Goal: Task Accomplishment & Management: Use online tool/utility

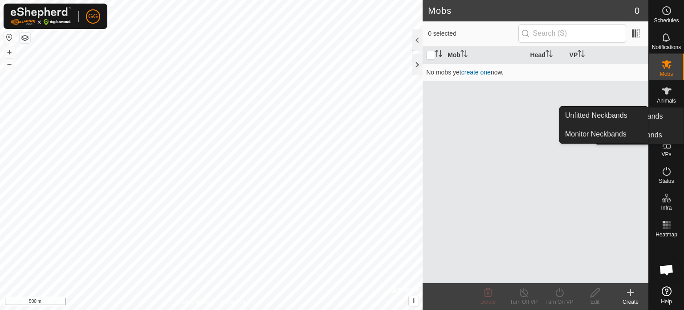
drag, startPoint x: 672, startPoint y: 108, endPoint x: 671, endPoint y: 123, distance: 14.8
click at [671, 123] on icon at bounding box center [667, 117] width 11 height 11
click at [602, 113] on link "Unfitted Neckbands" at bounding box center [604, 115] width 88 height 18
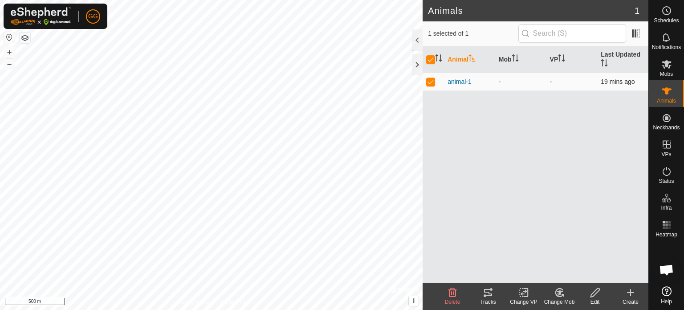
click at [577, 82] on td "-" at bounding box center [572, 82] width 51 height 18
click at [480, 295] on tracks-svg-icon at bounding box center [489, 292] width 36 height 11
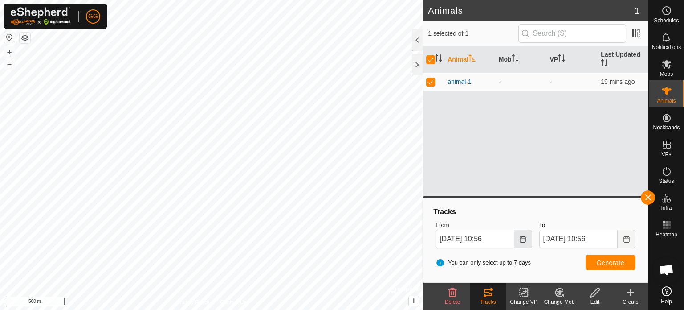
click at [523, 237] on icon "Choose Date" at bounding box center [523, 238] width 7 height 7
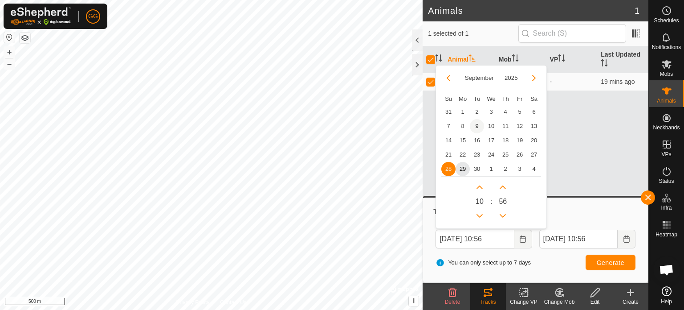
click at [478, 128] on span "9" at bounding box center [477, 126] width 14 height 14
type input "[DATE] 10:56"
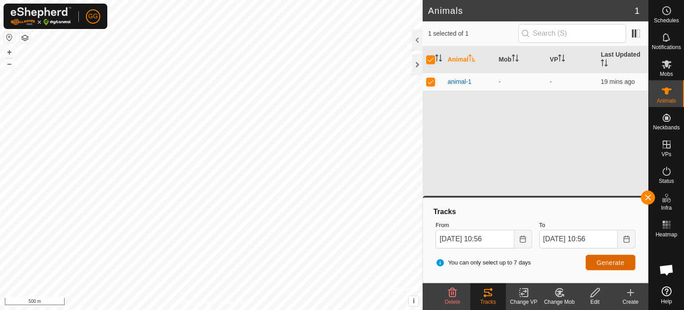
click at [617, 257] on button "Generate" at bounding box center [611, 262] width 50 height 16
click at [529, 244] on button "Choose Date" at bounding box center [524, 238] width 18 height 19
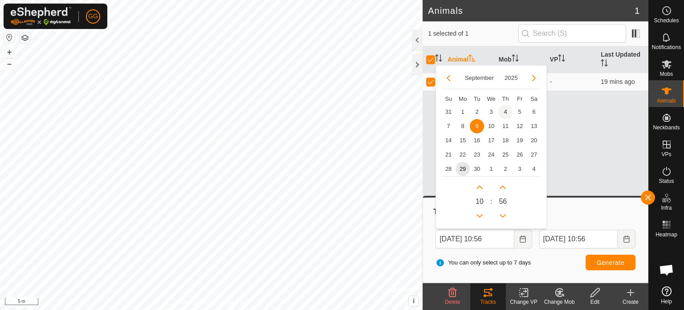
click at [509, 112] on span "4" at bounding box center [506, 112] width 14 height 14
type input "[DATE] 10:56"
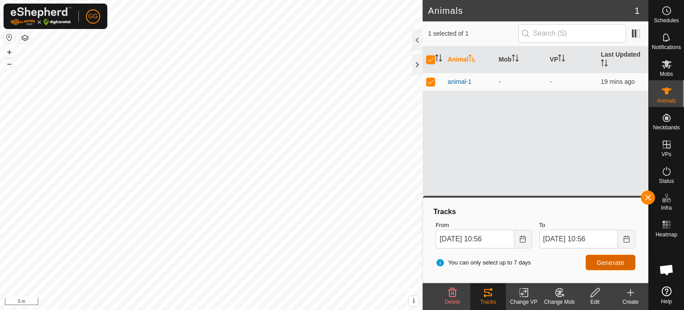
click at [623, 259] on span "Generate" at bounding box center [611, 262] width 28 height 7
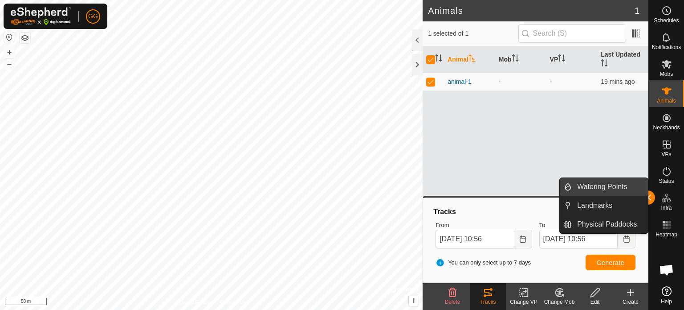
drag, startPoint x: 647, startPoint y: 199, endPoint x: 644, endPoint y: 194, distance: 5.6
click at [644, 194] on link "Watering Points" at bounding box center [610, 187] width 76 height 18
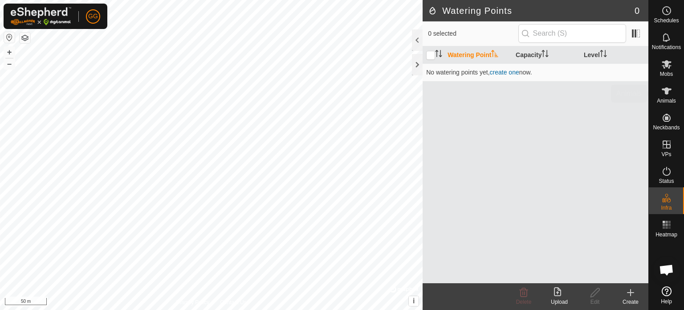
click at [677, 94] on div "Animals" at bounding box center [666, 93] width 35 height 27
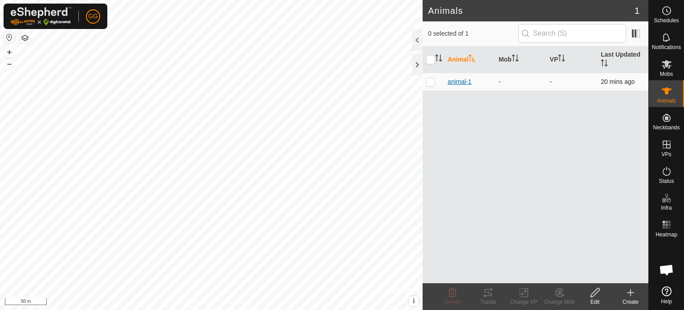
click at [454, 78] on span "animal-1" at bounding box center [460, 81] width 24 height 9
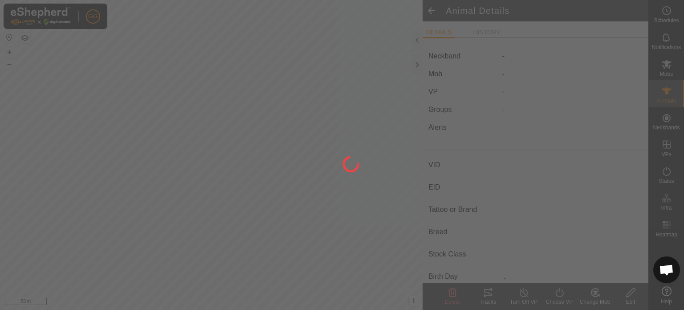
type input "animal-1"
type input "-"
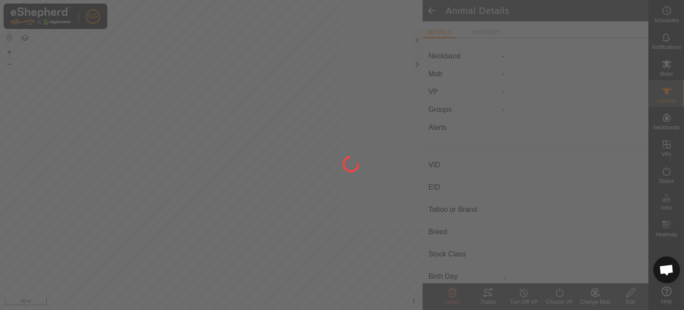
type input "0 kg"
type input "-"
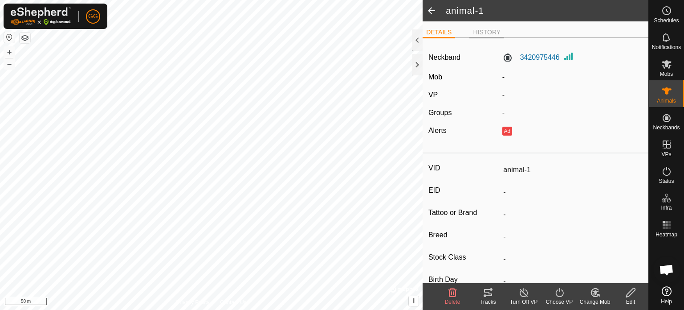
click at [501, 33] on li "HISTORY" at bounding box center [487, 33] width 35 height 11
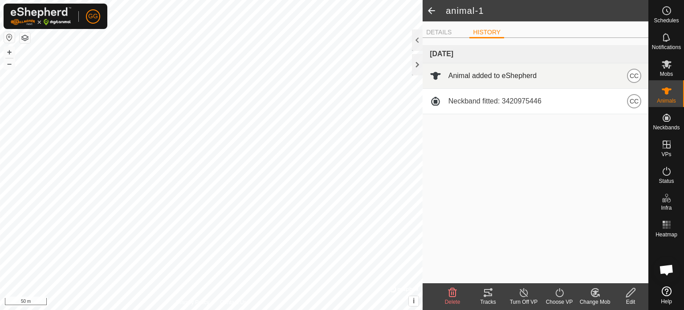
click at [544, 74] on div "Animal added to eShepherd CC" at bounding box center [536, 76] width 212 height 14
click at [632, 78] on span "CC" at bounding box center [634, 76] width 9 height 10
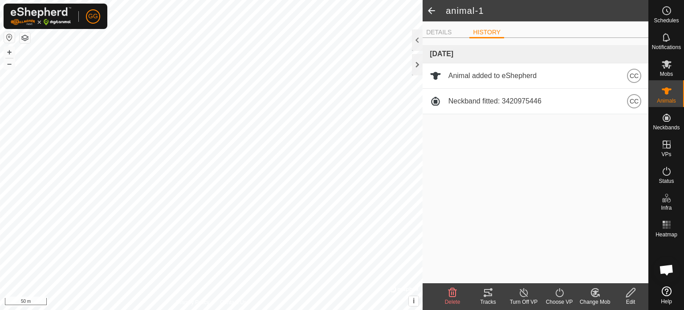
click at [518, 213] on div "[DATE] Animal added to eShepherd CC Neckband fitted: 3420975446 CC" at bounding box center [536, 164] width 226 height 238
drag, startPoint x: 647, startPoint y: 225, endPoint x: 675, endPoint y: 227, distance: 28.6
click at [647, 225] on div "[DATE] Animal added to eShepherd CC Neckband fitted: 3420975446 CC" at bounding box center [536, 164] width 226 height 238
click at [675, 227] on div "Heatmap" at bounding box center [666, 227] width 35 height 27
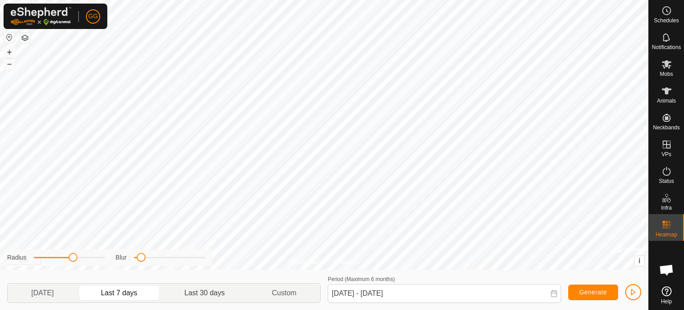
click at [201, 296] on p-togglebutton "Last 30 days" at bounding box center [204, 292] width 87 height 19
type input "[DATE] - [DATE]"
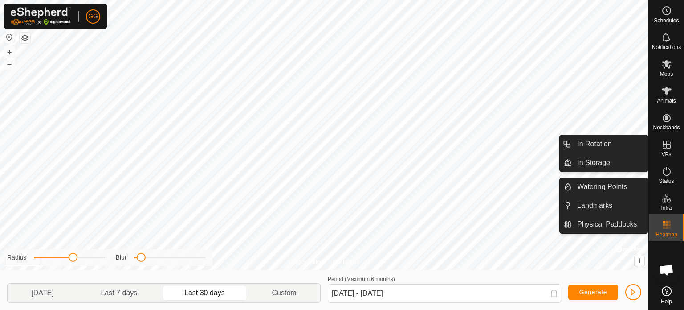
click at [665, 143] on icon at bounding box center [667, 144] width 11 height 11
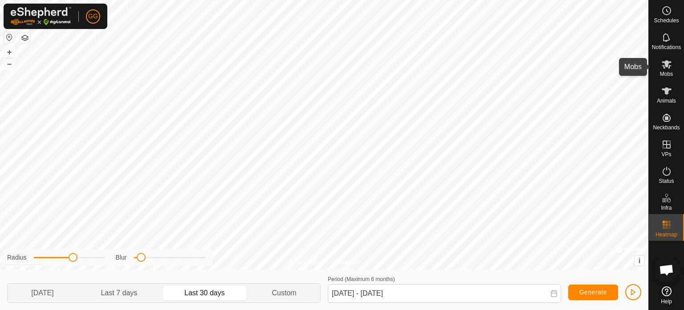
click at [667, 64] on icon at bounding box center [667, 64] width 10 height 8
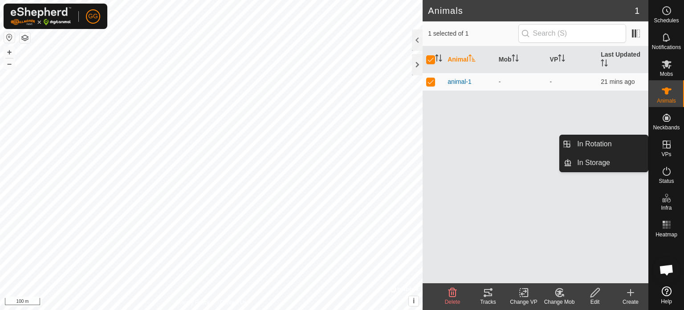
click at [668, 149] on icon at bounding box center [667, 144] width 11 height 11
click at [606, 146] on link "In Rotation" at bounding box center [610, 144] width 76 height 18
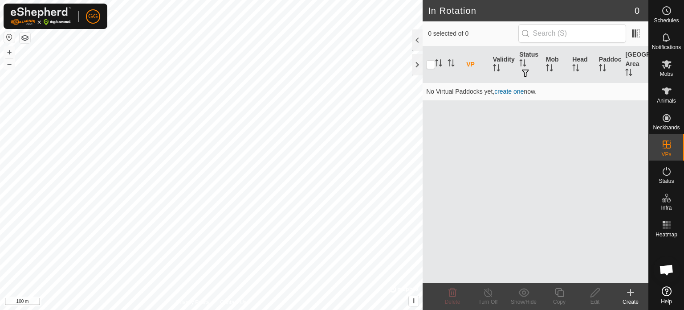
click at [628, 296] on icon at bounding box center [631, 292] width 11 height 11
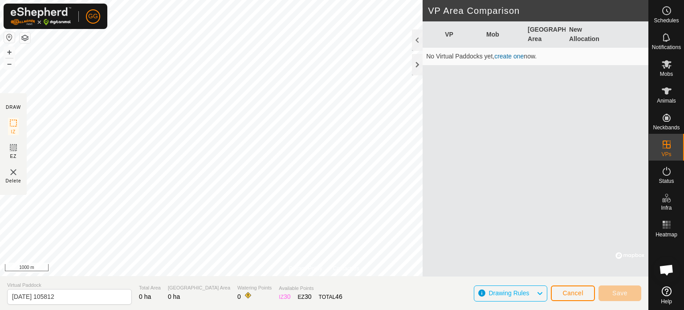
click at [11, 166] on section "DRAW IZ EZ Delete" at bounding box center [13, 144] width 27 height 102
click at [12, 176] on img at bounding box center [13, 172] width 11 height 11
click at [501, 188] on div "VP Mob Grazing Area New Allocation No Virtual Paddocks yet, create one now." at bounding box center [536, 148] width 226 height 255
click at [553, 198] on div "VP Mob Grazing Area New Allocation No Virtual Paddocks yet, create one now." at bounding box center [536, 148] width 226 height 255
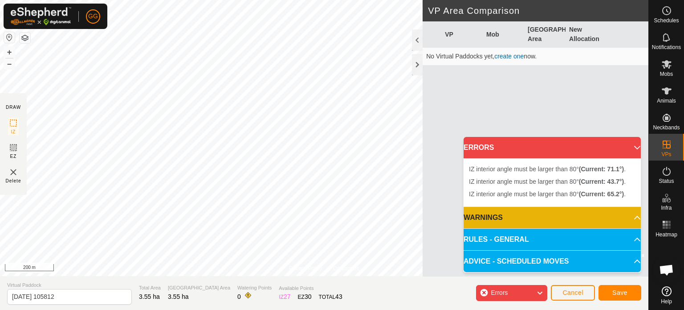
click at [516, 214] on p-accordion-header "WARNINGS" at bounding box center [552, 217] width 177 height 21
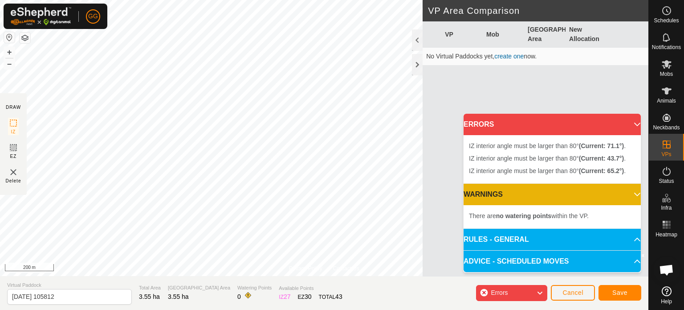
click at [536, 237] on p-accordion-header "RULES - GENERAL" at bounding box center [552, 239] width 177 height 21
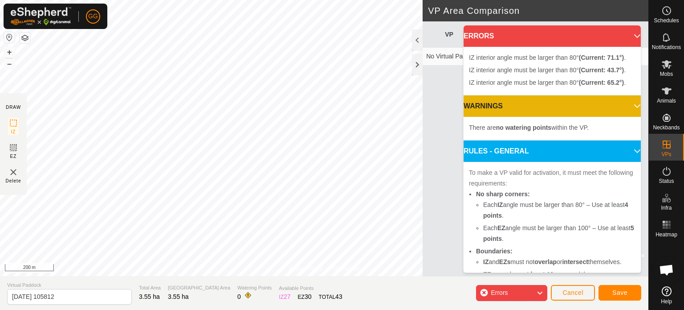
scroll to position [45, 0]
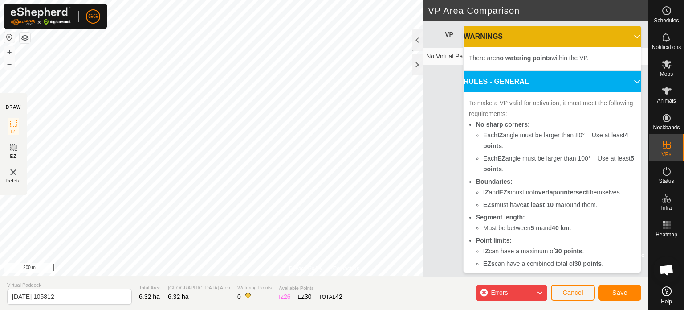
click at [609, 82] on p-accordion-header "RULES - GENERAL" at bounding box center [552, 81] width 177 height 21
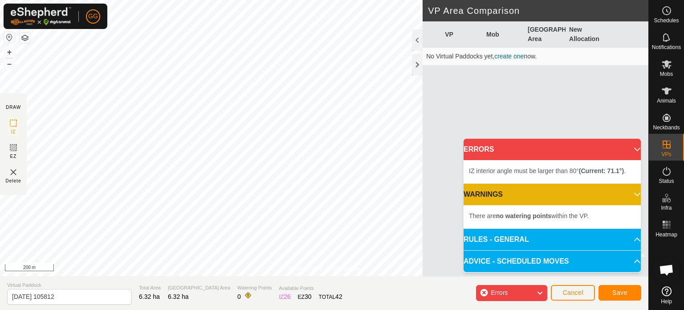
scroll to position [0, 0]
click at [602, 96] on div "VP Mob Grazing Area New Allocation No Virtual Paddocks yet, create one now." at bounding box center [536, 148] width 226 height 255
drag, startPoint x: 459, startPoint y: 70, endPoint x: 616, endPoint y: 13, distance: 167.2
click at [577, 292] on span "Cancel" at bounding box center [573, 292] width 21 height 7
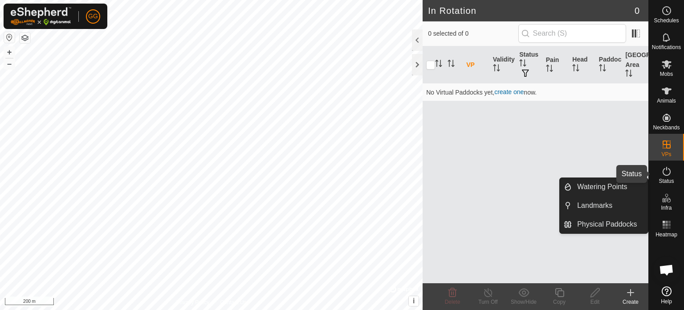
click at [672, 176] on icon at bounding box center [667, 171] width 11 height 11
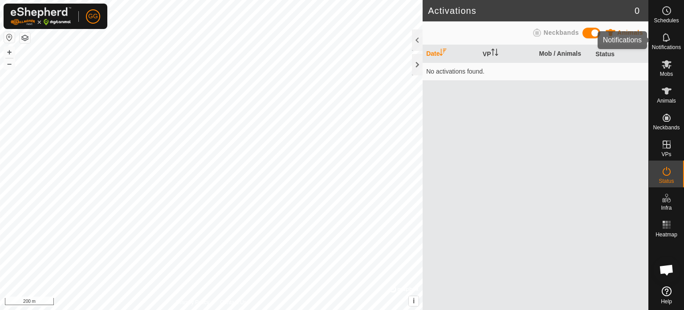
click at [667, 48] on span "Notifications" at bounding box center [666, 47] width 29 height 5
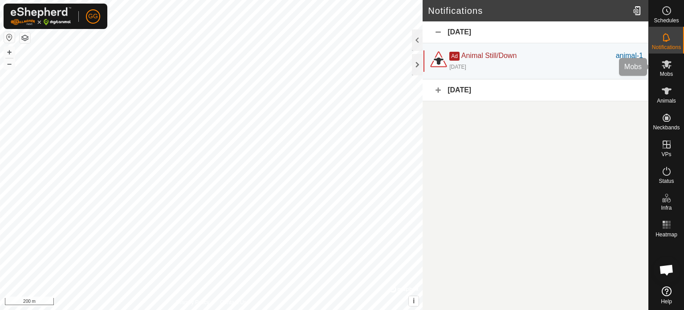
click at [671, 67] on icon at bounding box center [667, 64] width 11 height 11
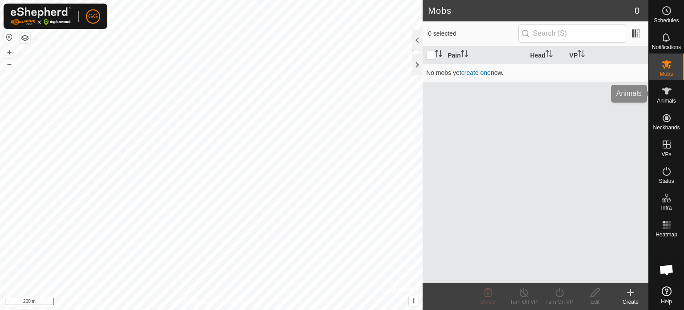
click at [672, 92] on es-animals-svg-icon at bounding box center [667, 91] width 16 height 14
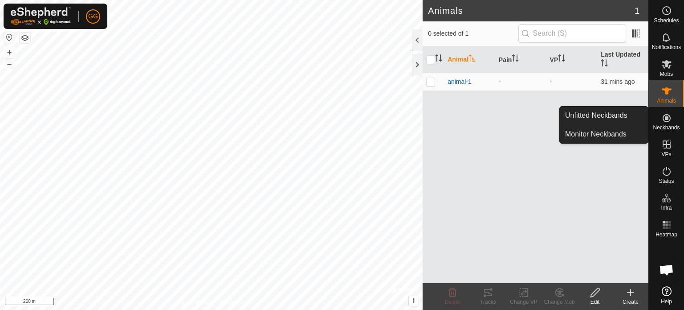
click at [663, 120] on icon at bounding box center [667, 117] width 11 height 11
click at [619, 139] on link "Monitor Neckbands" at bounding box center [604, 134] width 88 height 18
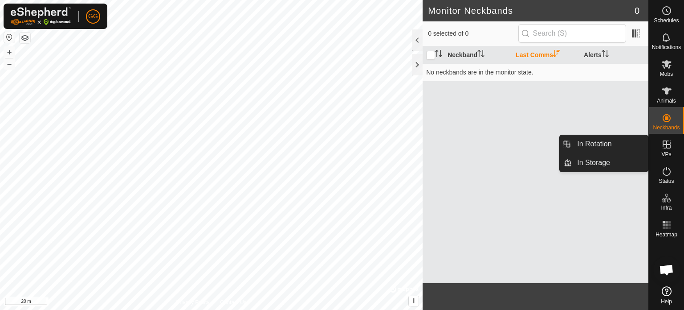
click at [667, 149] on icon at bounding box center [667, 144] width 11 height 11
click at [668, 149] on icon at bounding box center [667, 144] width 11 height 11
click at [613, 147] on link "In Rotation" at bounding box center [610, 144] width 76 height 18
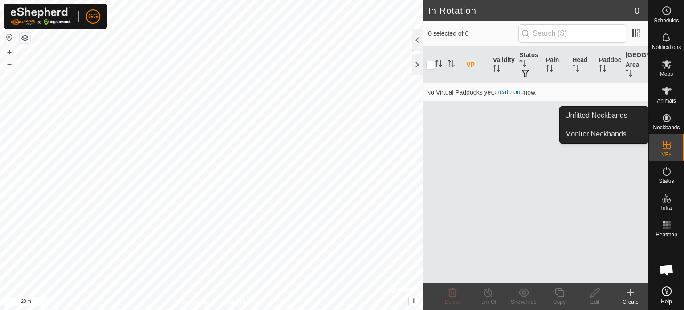
click at [631, 301] on font "Create" at bounding box center [631, 302] width 16 height 6
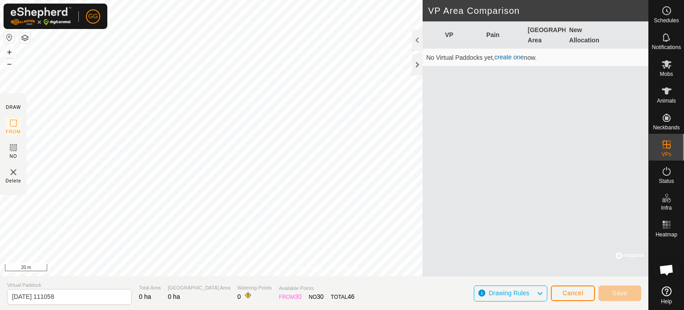
click at [524, 297] on span "Drawing Rules" at bounding box center [513, 293] width 48 height 12
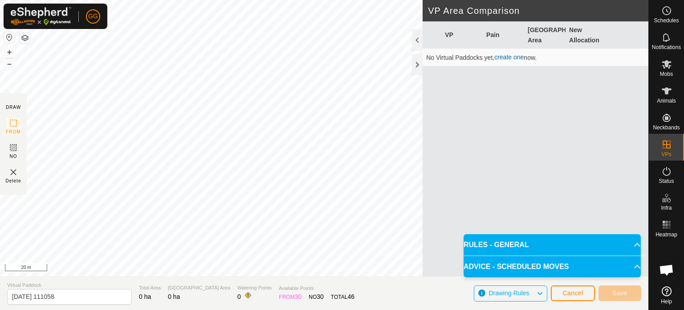
click at [524, 297] on span "Drawing Rules" at bounding box center [513, 293] width 48 height 12
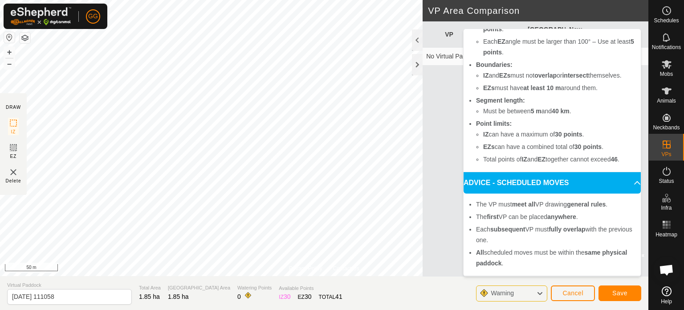
scroll to position [107, 0]
click at [597, 179] on p-accordion-header "ADVICE - SCHEDULED MOVES" at bounding box center [552, 182] width 177 height 21
click at [633, 179] on p-accordion-header "ADVICE - SCHEDULED MOVES" at bounding box center [552, 182] width 177 height 21
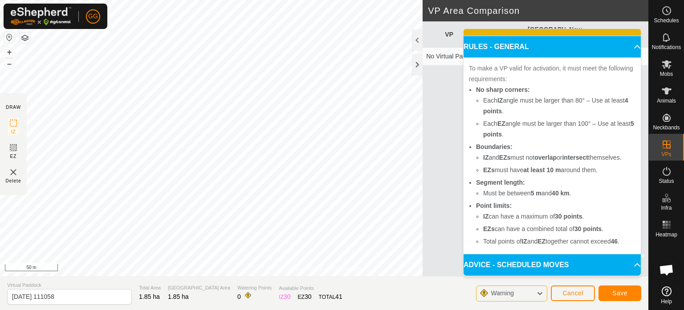
scroll to position [25, 0]
click at [625, 180] on li "Segment length: Must be between 5 m and 40 km ." at bounding box center [556, 187] width 160 height 21
click at [626, 39] on p-accordion-header "RULES - GENERAL" at bounding box center [552, 46] width 177 height 21
click at [626, 37] on p-accordion-header "RULES - GENERAL" at bounding box center [552, 46] width 177 height 21
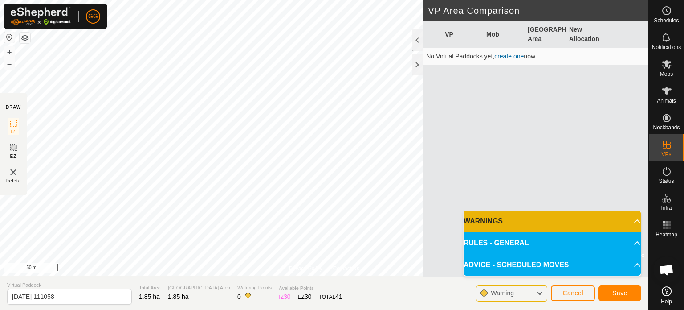
scroll to position [0, 0]
click at [547, 218] on p-accordion-header "WARNINGS" at bounding box center [552, 220] width 177 height 21
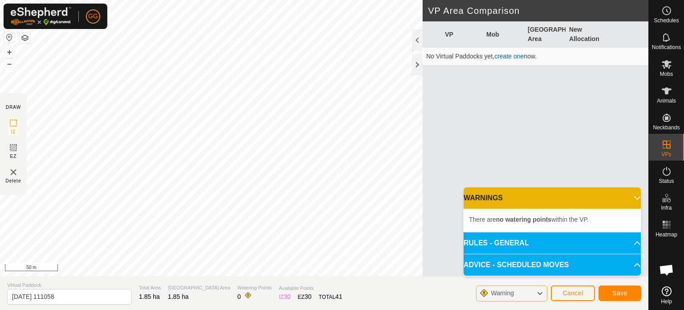
click at [532, 296] on div "Warning" at bounding box center [511, 293] width 71 height 16
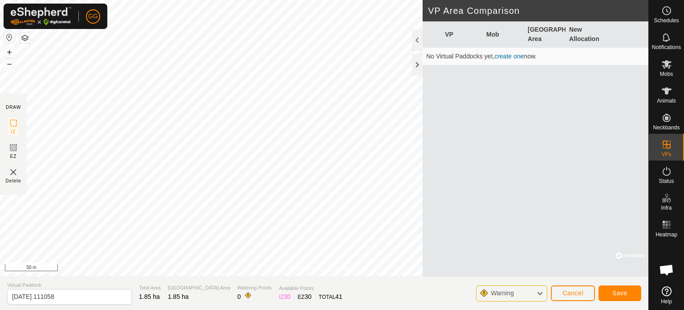
click at [532, 294] on div "Warning" at bounding box center [511, 293] width 71 height 16
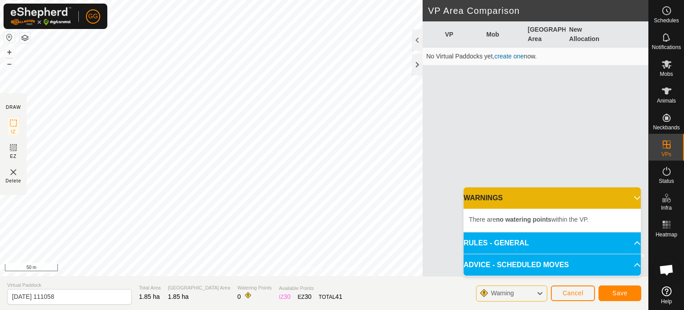
click at [537, 292] on icon at bounding box center [539, 293] width 7 height 12
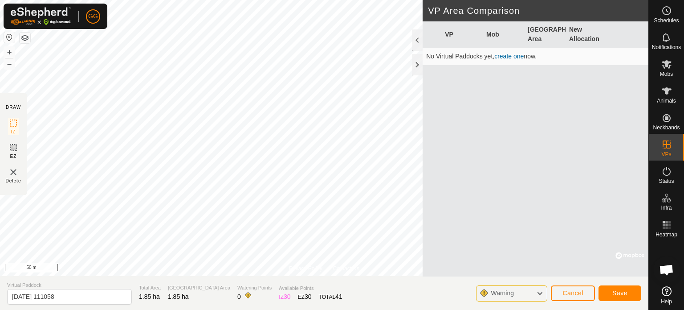
click at [514, 56] on link "create one" at bounding box center [509, 56] width 29 height 7
click at [516, 57] on link "create one" at bounding box center [509, 56] width 29 height 7
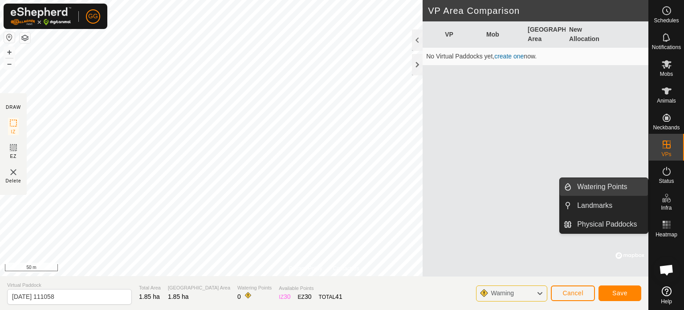
click at [632, 186] on link "Watering Points" at bounding box center [610, 187] width 76 height 18
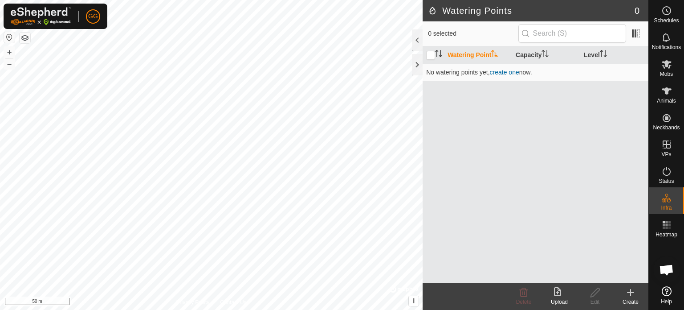
click at [628, 292] on icon at bounding box center [631, 292] width 6 height 0
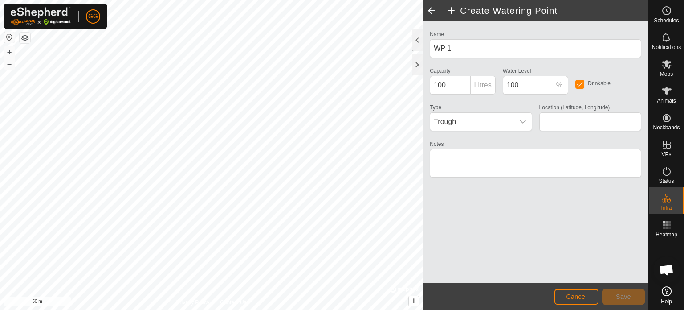
type input "40.313487, 21.868785"
click at [459, 115] on span "Trough" at bounding box center [471, 122] width 83 height 18
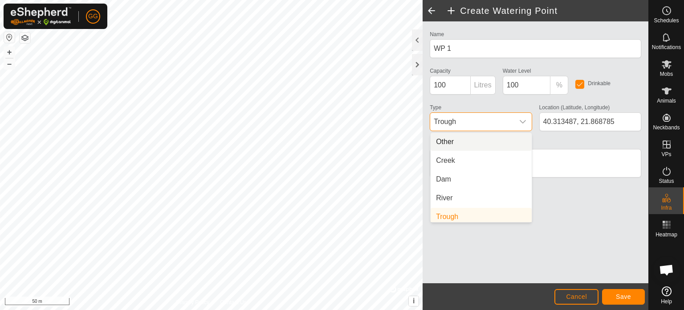
click at [484, 121] on span "Trough" at bounding box center [471, 122] width 83 height 18
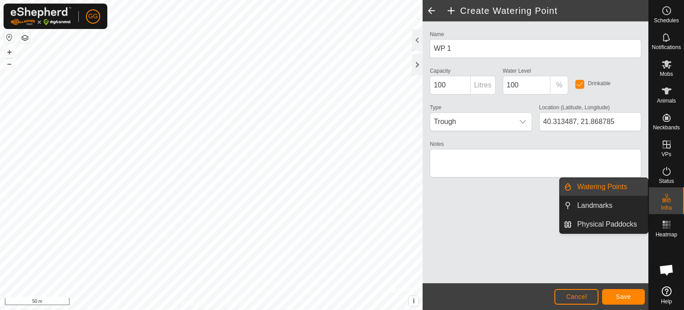
click at [674, 203] on es-infrastructure-svg-icon at bounding box center [667, 198] width 16 height 14
click at [618, 226] on link "Physical Paddocks" at bounding box center [610, 224] width 76 height 18
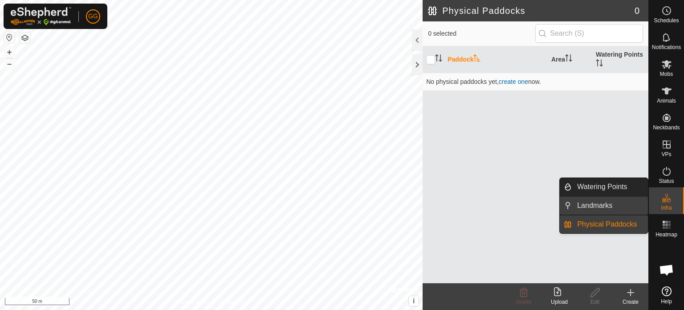
click at [597, 208] on link "Landmarks" at bounding box center [610, 205] width 76 height 18
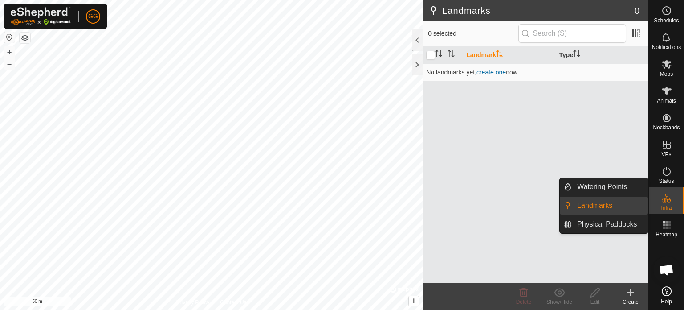
click at [597, 208] on link "Landmarks" at bounding box center [610, 205] width 76 height 18
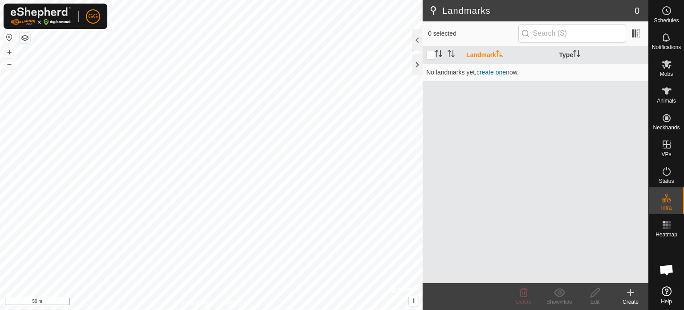
click at [635, 298] on div "Create" at bounding box center [631, 302] width 36 height 8
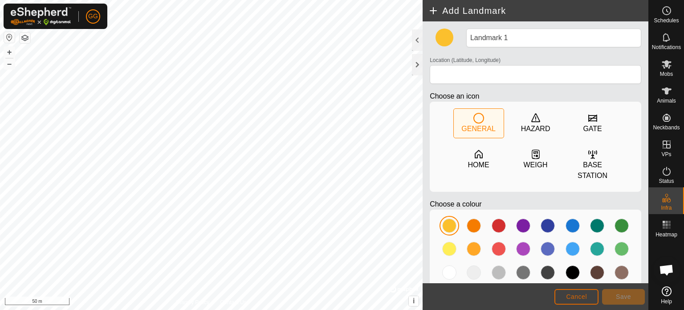
click at [584, 296] on span "Cancel" at bounding box center [576, 296] width 21 height 7
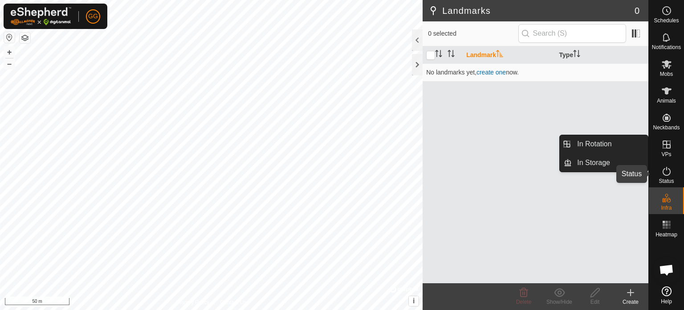
click at [670, 173] on icon at bounding box center [667, 171] width 8 height 9
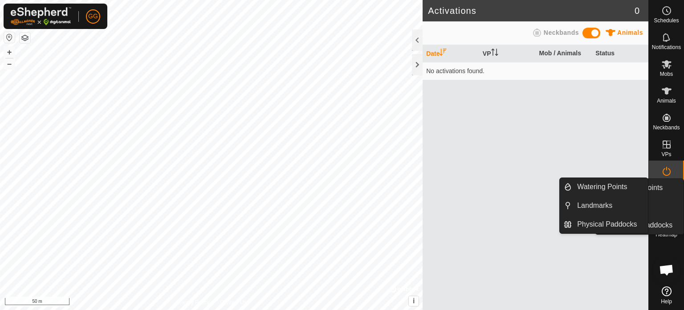
drag, startPoint x: 669, startPoint y: 192, endPoint x: 669, endPoint y: 200, distance: 8.0
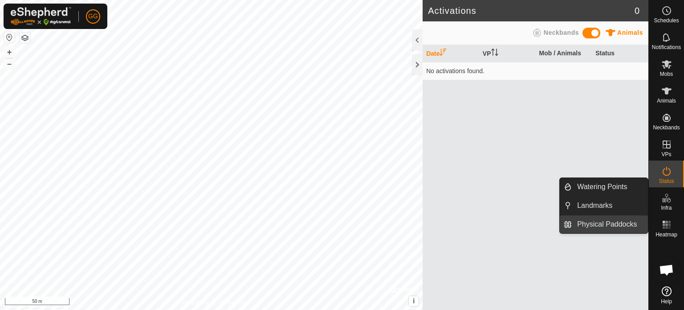
click at [622, 225] on link "Physical Paddocks" at bounding box center [610, 224] width 76 height 18
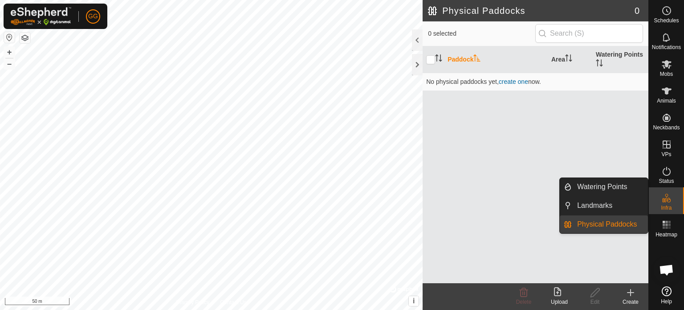
click at [660, 201] on es-infrastructure-svg-icon at bounding box center [667, 198] width 16 height 14
click at [669, 199] on icon at bounding box center [667, 197] width 11 height 11
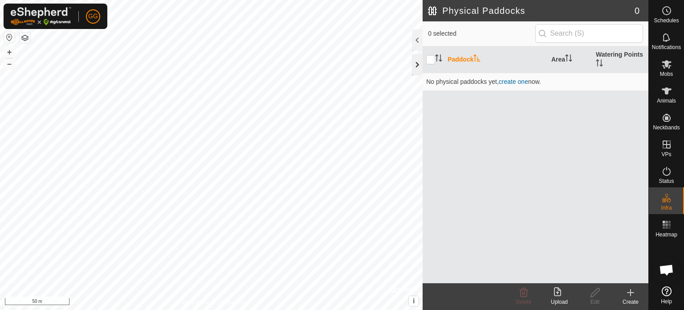
click at [415, 65] on div at bounding box center [417, 64] width 11 height 21
